Goal: Information Seeking & Learning: Check status

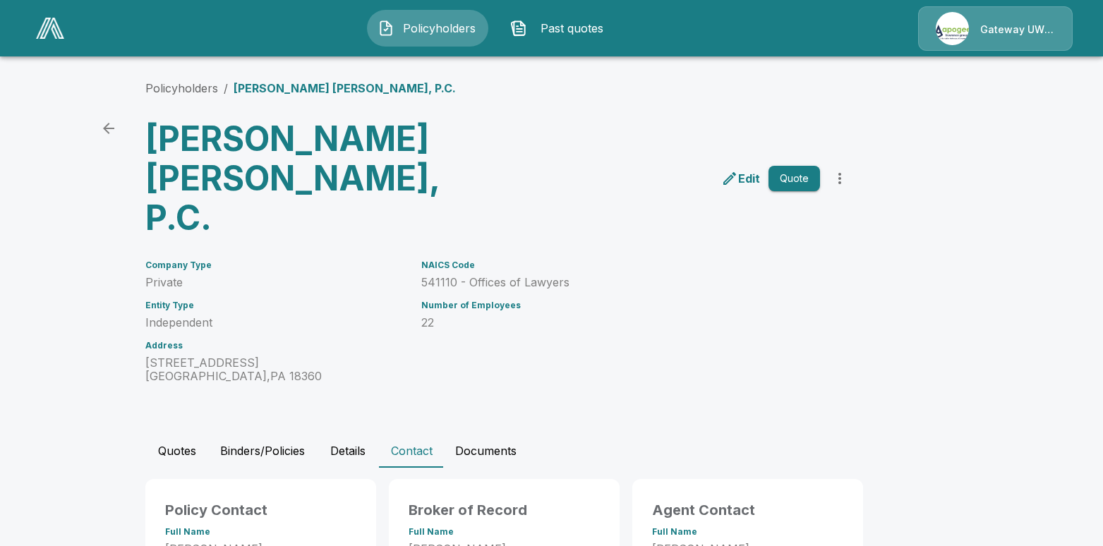
scroll to position [111, 0]
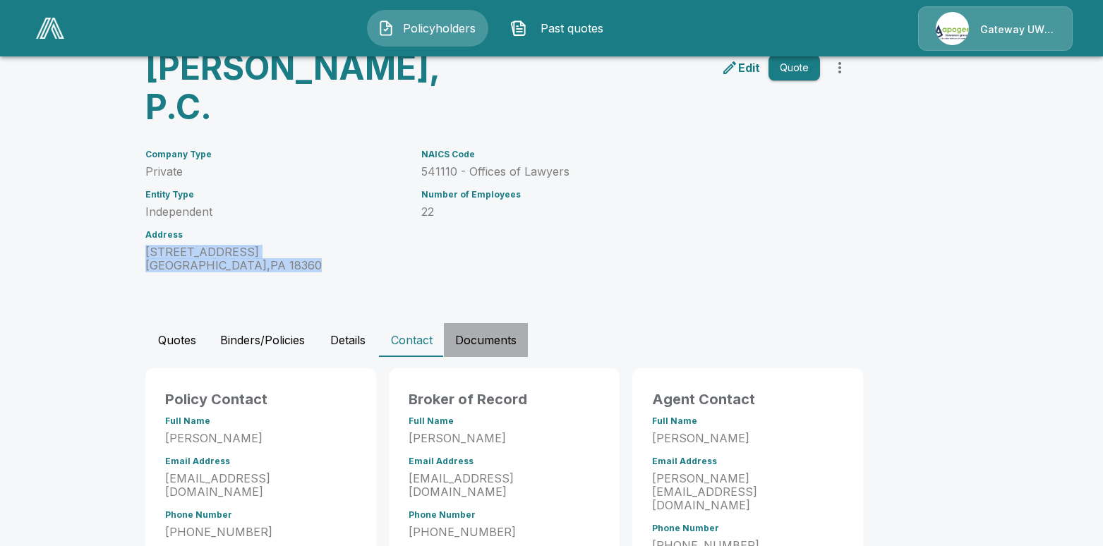
click at [496, 323] on button "Documents" at bounding box center [486, 340] width 84 height 34
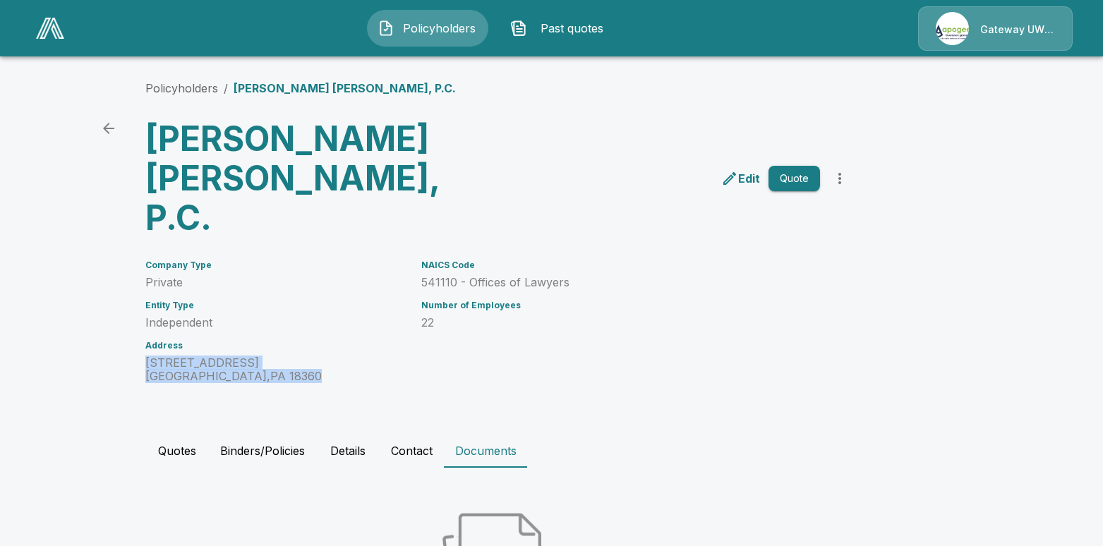
click at [182, 434] on button "Quotes" at bounding box center [177, 451] width 64 height 34
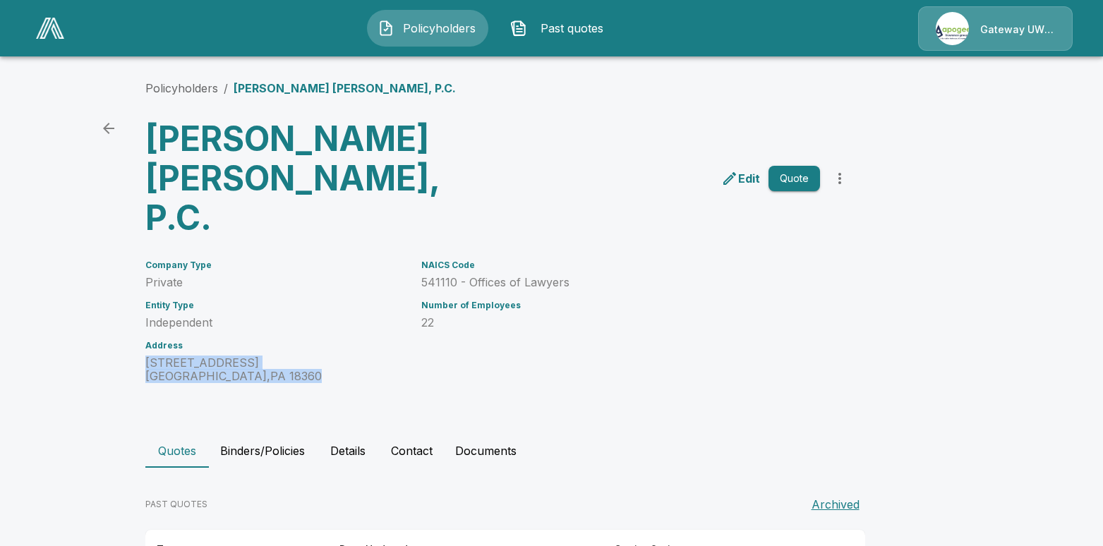
scroll to position [123, 0]
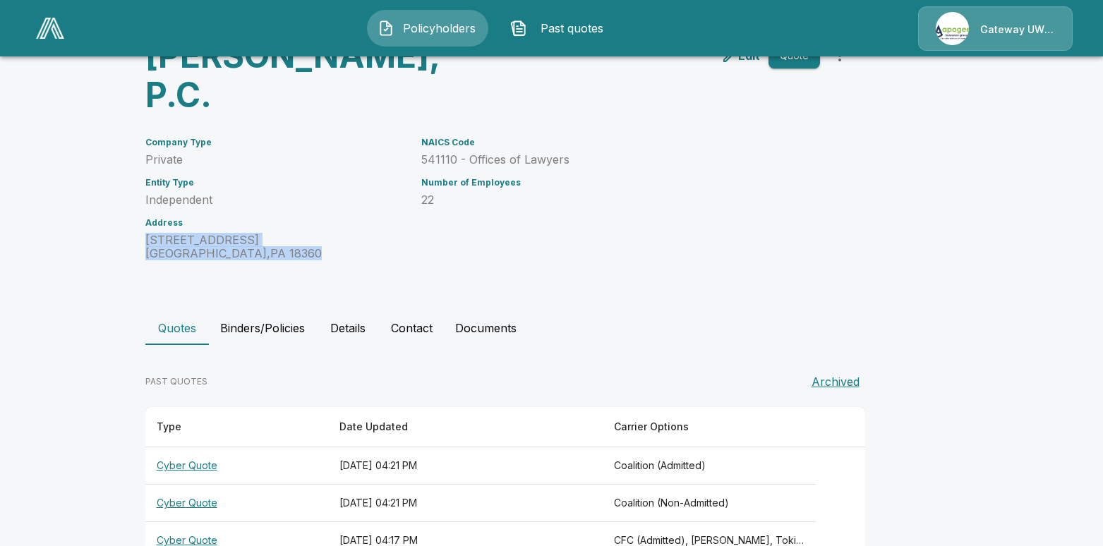
click at [193, 448] on th "Cyber Quote" at bounding box center [236, 466] width 183 height 37
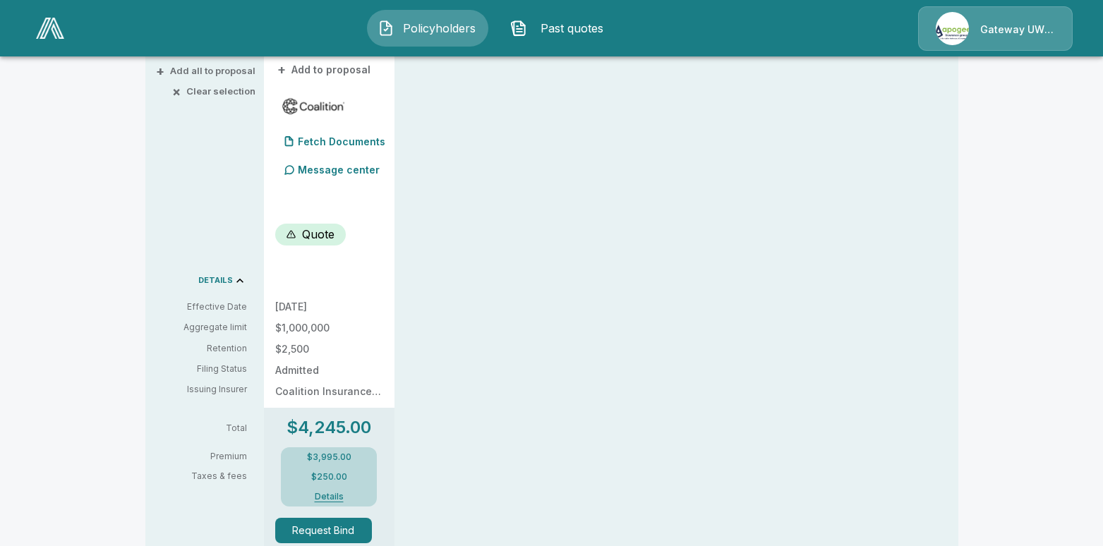
scroll to position [405, 0]
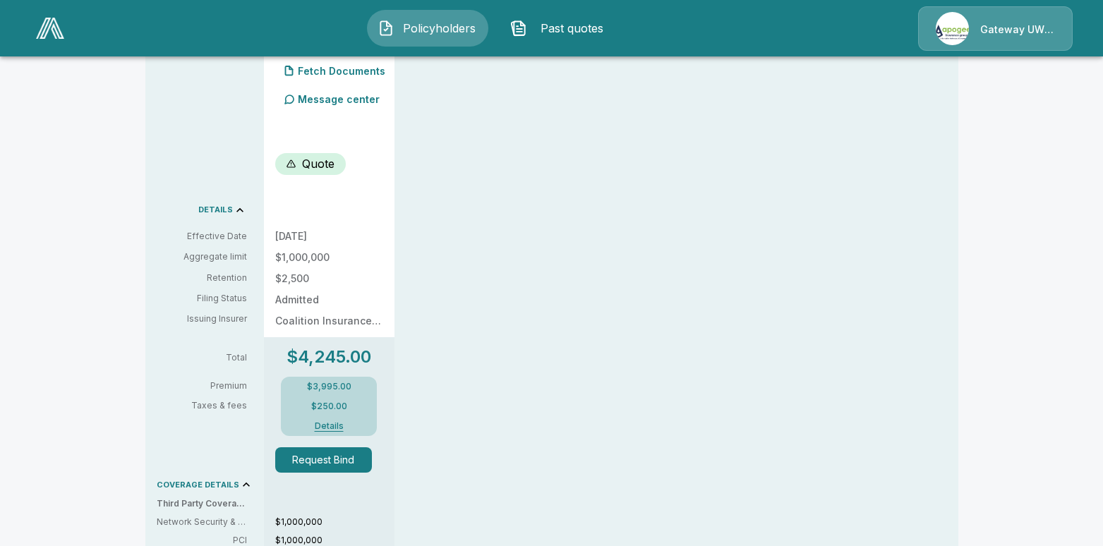
click at [335, 428] on button "Details" at bounding box center [329, 426] width 56 height 8
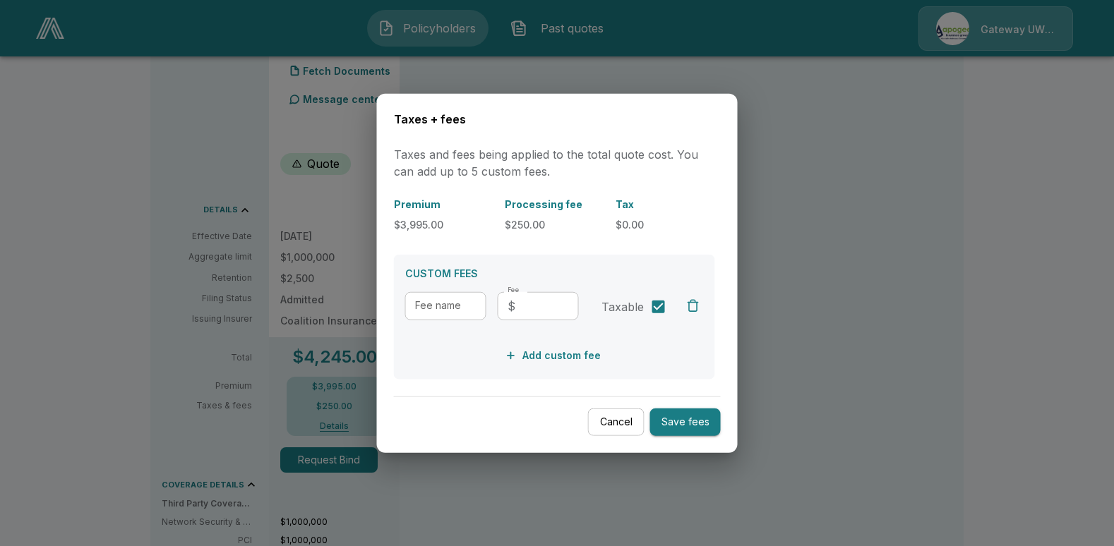
drag, startPoint x: 199, startPoint y: 335, endPoint x: 215, endPoint y: 330, distance: 17.0
click at [200, 335] on div at bounding box center [557, 273] width 1114 height 546
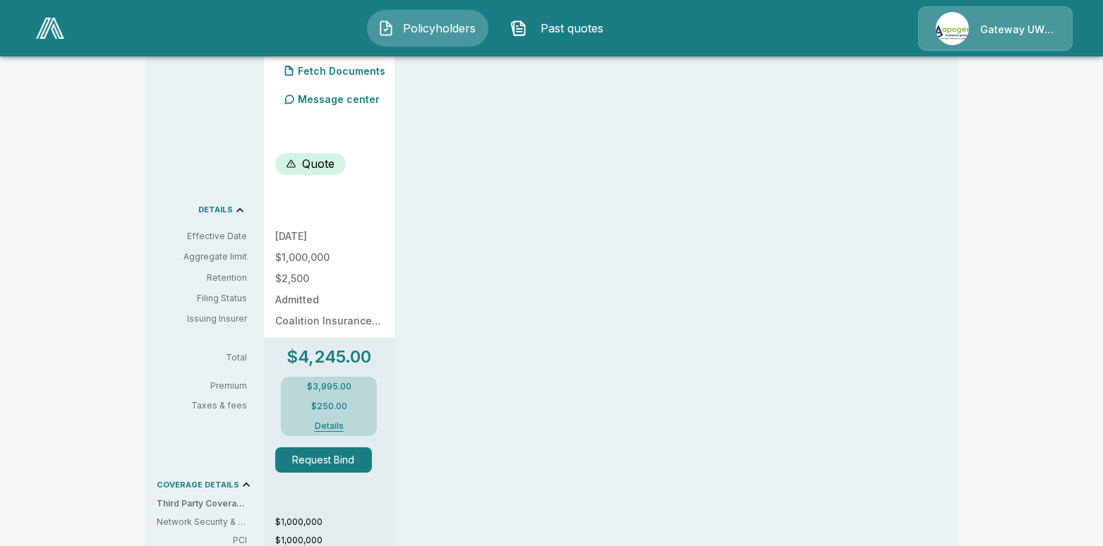
scroll to position [264, 0]
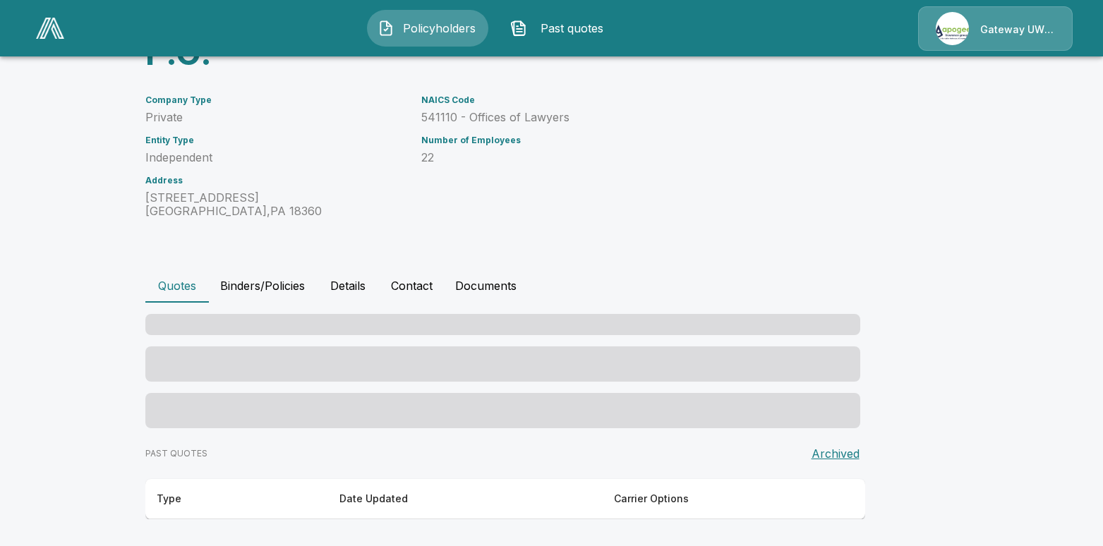
scroll to position [123, 0]
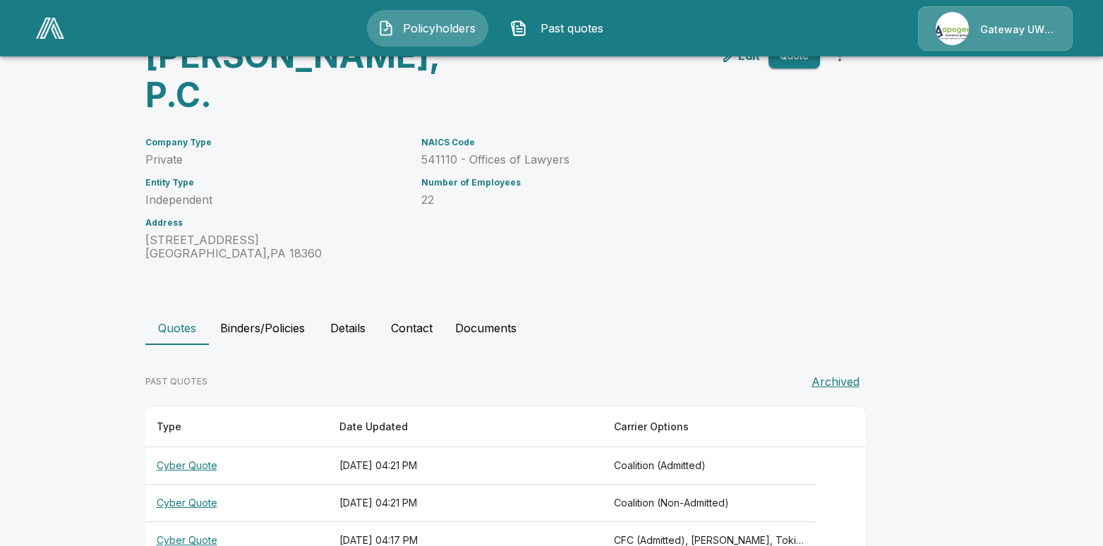
click at [194, 485] on th "Cyber Quote" at bounding box center [236, 503] width 183 height 37
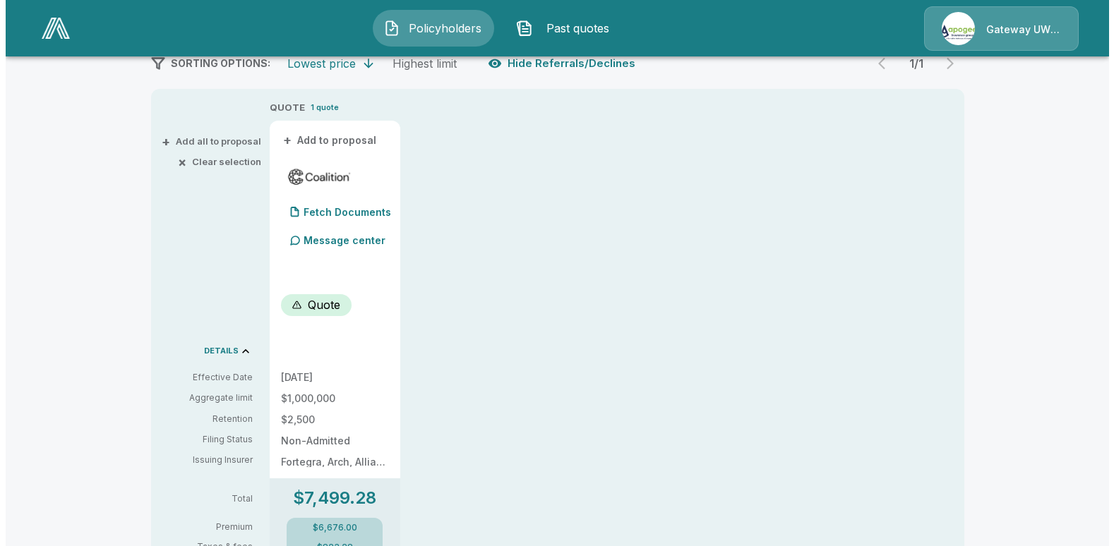
scroll to position [335, 0]
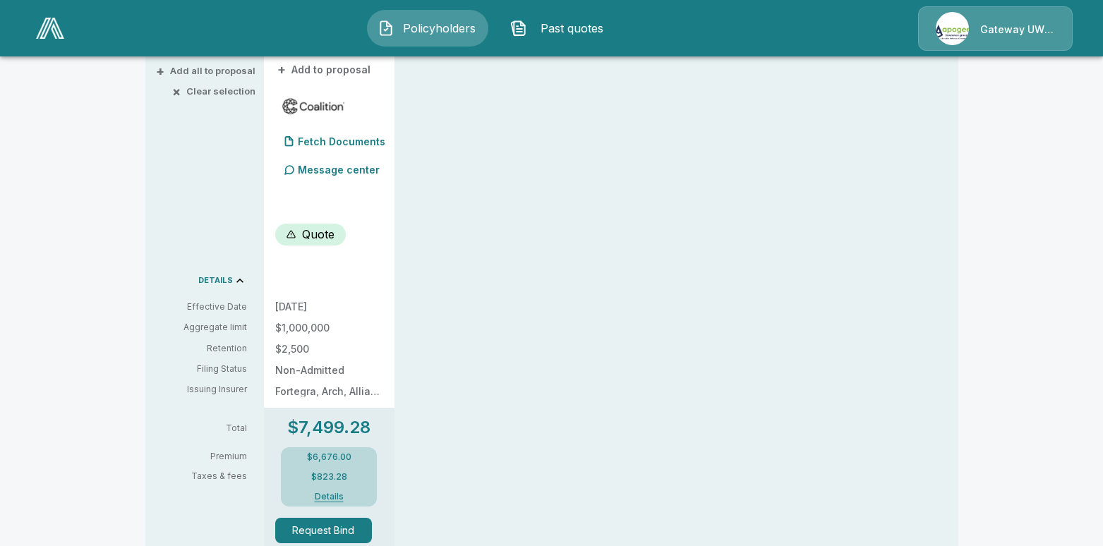
click at [326, 495] on button "Details" at bounding box center [329, 497] width 56 height 8
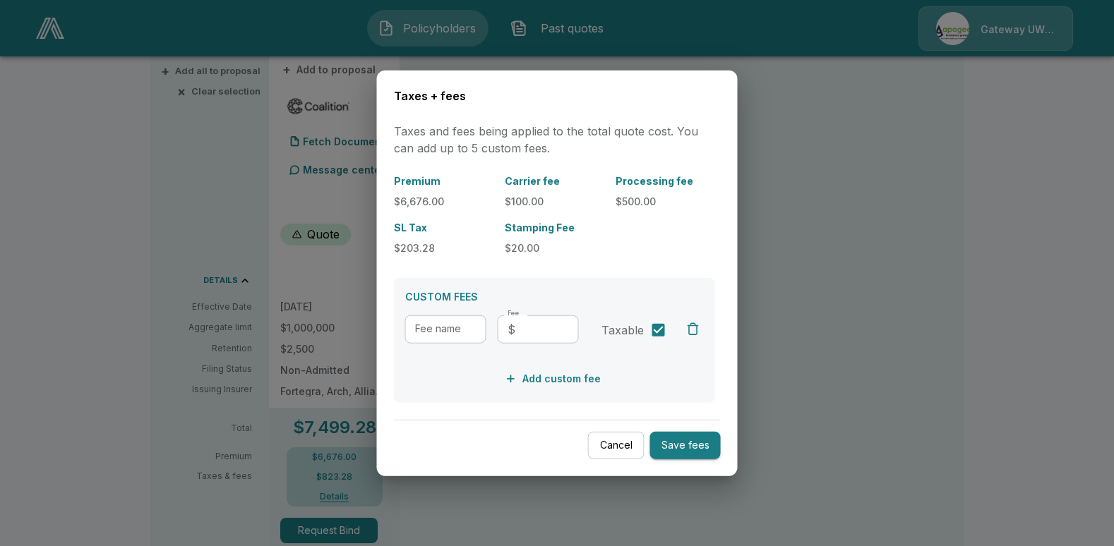
click at [467, 261] on div "Premium $6,676.00 Carrier fee $100.00 Processing fee $500.00 SL Tax $203.28 Sta…" at bounding box center [557, 288] width 327 height 230
